Goal: Task Accomplishment & Management: Manage account settings

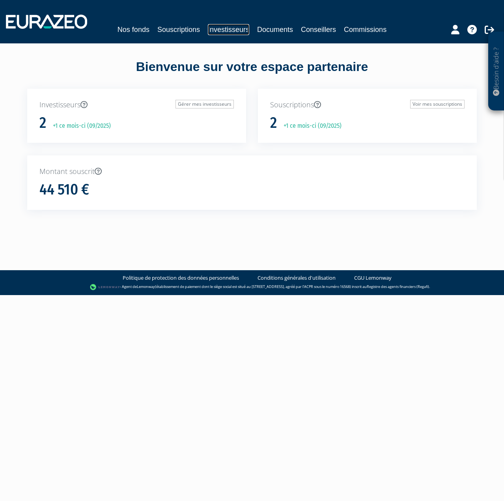
click at [214, 30] on link "Investisseurs" at bounding box center [228, 29] width 41 height 11
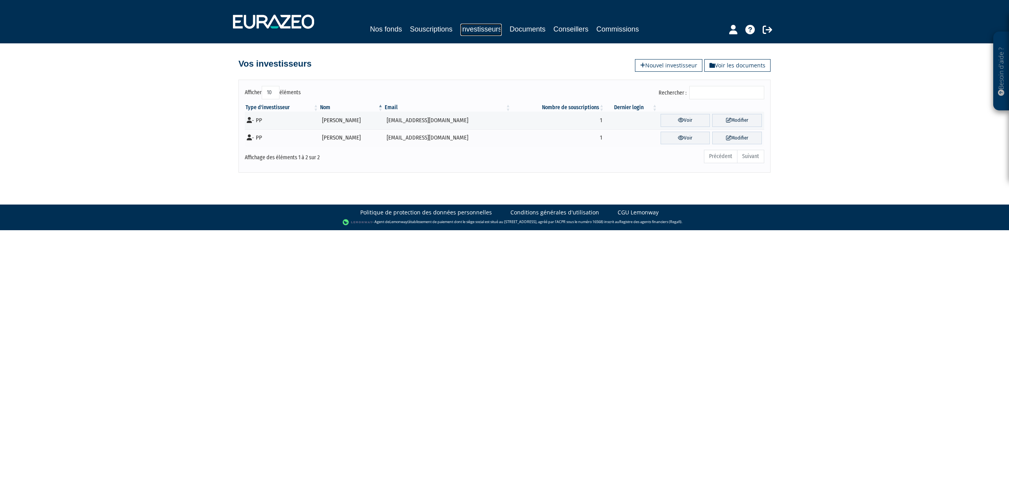
click at [477, 27] on link "Investisseurs" at bounding box center [480, 30] width 41 height 12
click at [427, 28] on link "Souscriptions" at bounding box center [431, 29] width 43 height 11
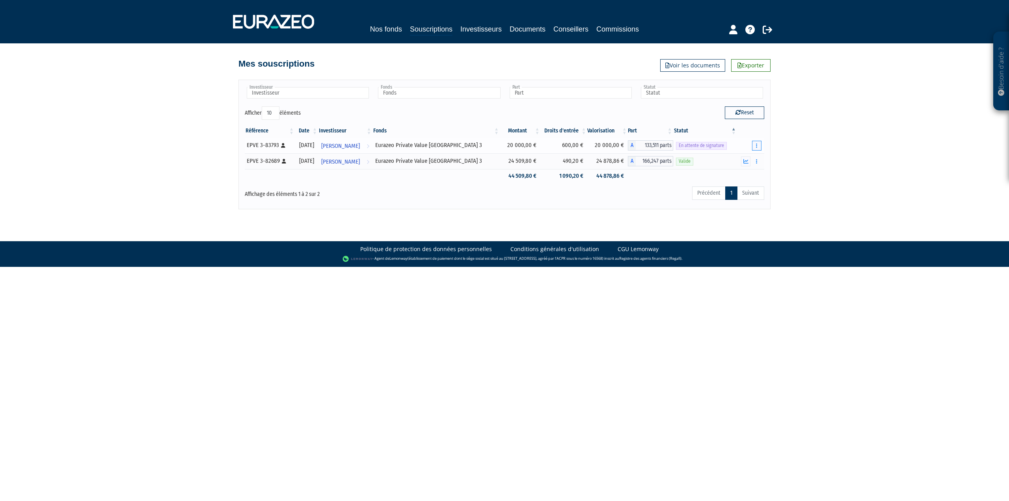
click at [758, 143] on button "button" at bounding box center [756, 146] width 9 height 10
click at [744, 157] on link "Renvoyer le mail" at bounding box center [737, 159] width 45 height 13
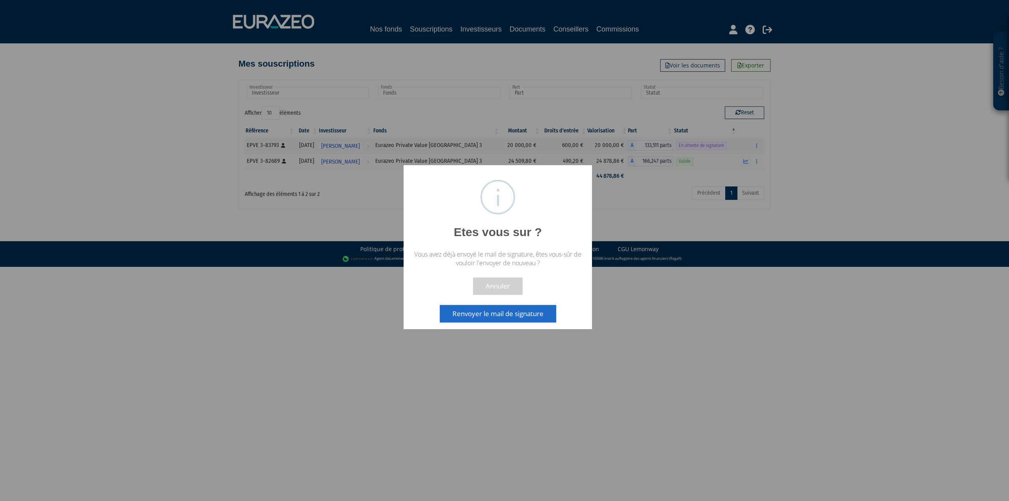
click at [491, 314] on button "Renvoyer le mail de signature" at bounding box center [498, 313] width 116 height 17
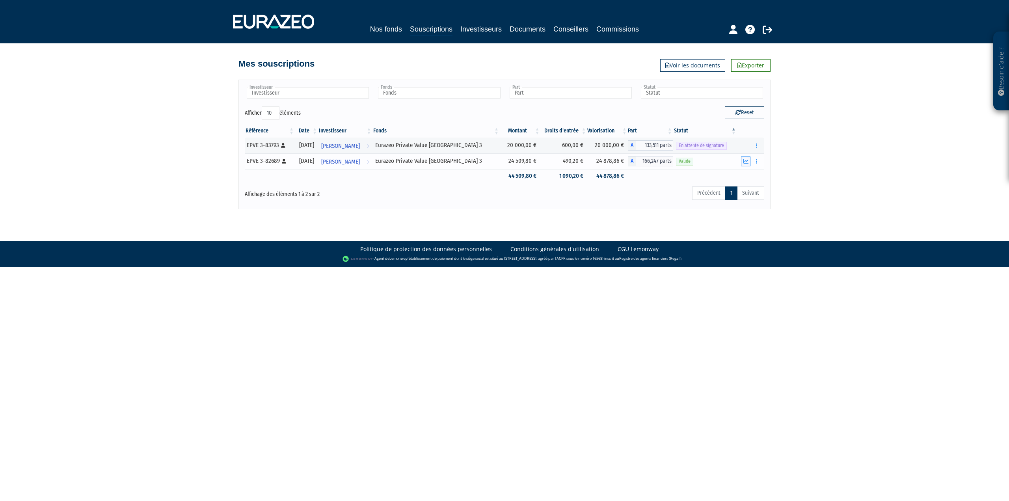
click at [747, 160] on icon "button" at bounding box center [745, 161] width 5 height 5
